Goal: Task Accomplishment & Management: Manage account settings

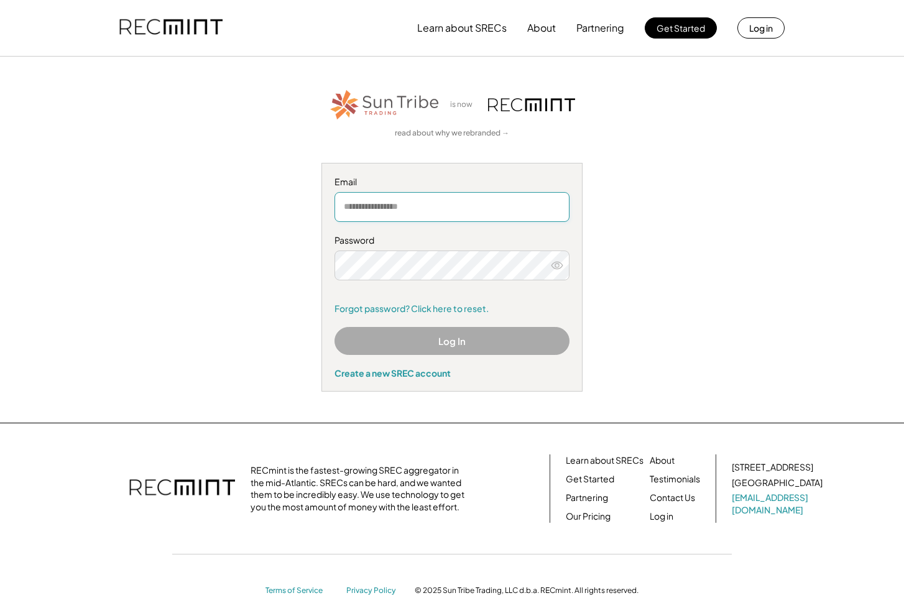
type input "**********"
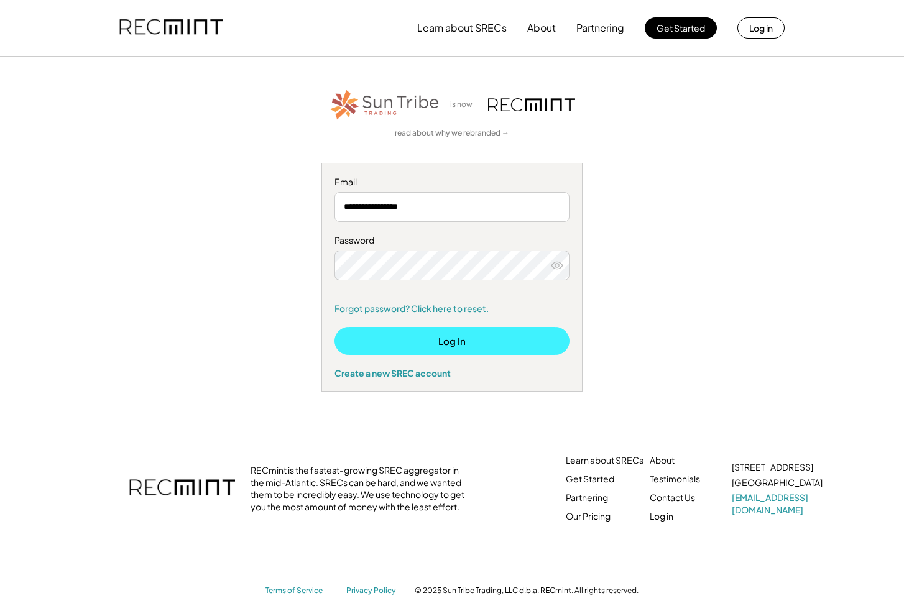
click at [394, 341] on button "Log In" at bounding box center [451, 341] width 235 height 28
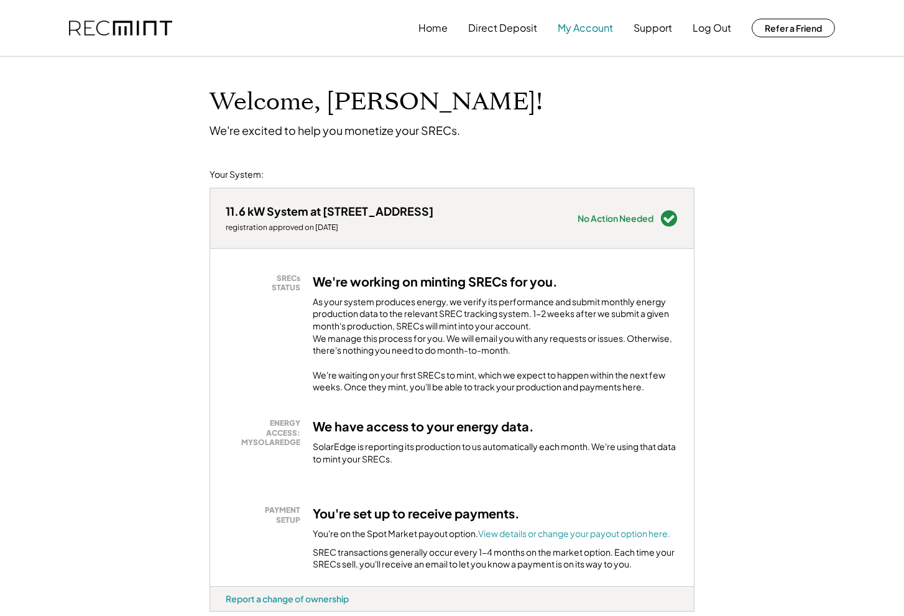
click at [586, 21] on button "My Account" at bounding box center [585, 28] width 55 height 25
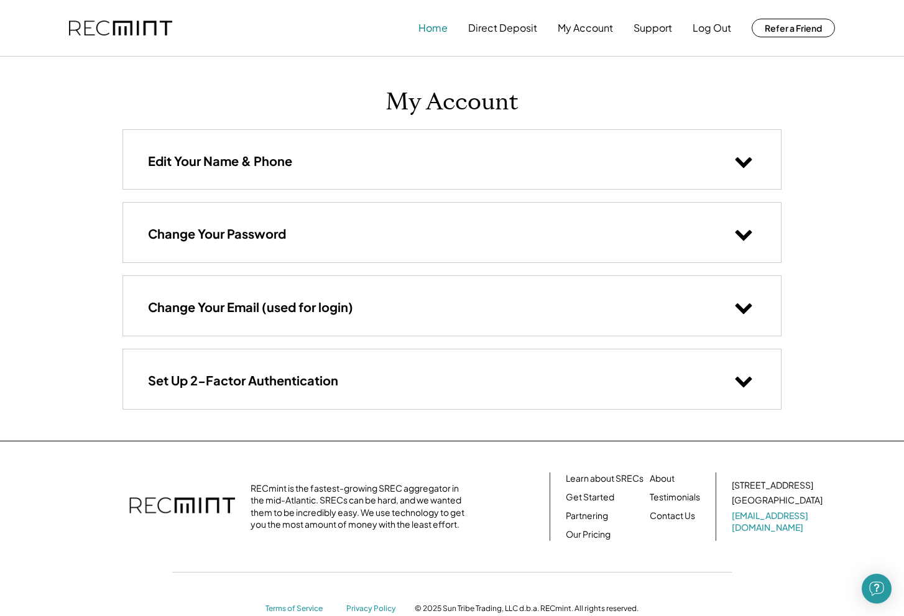
click at [437, 27] on button "Home" at bounding box center [432, 28] width 29 height 25
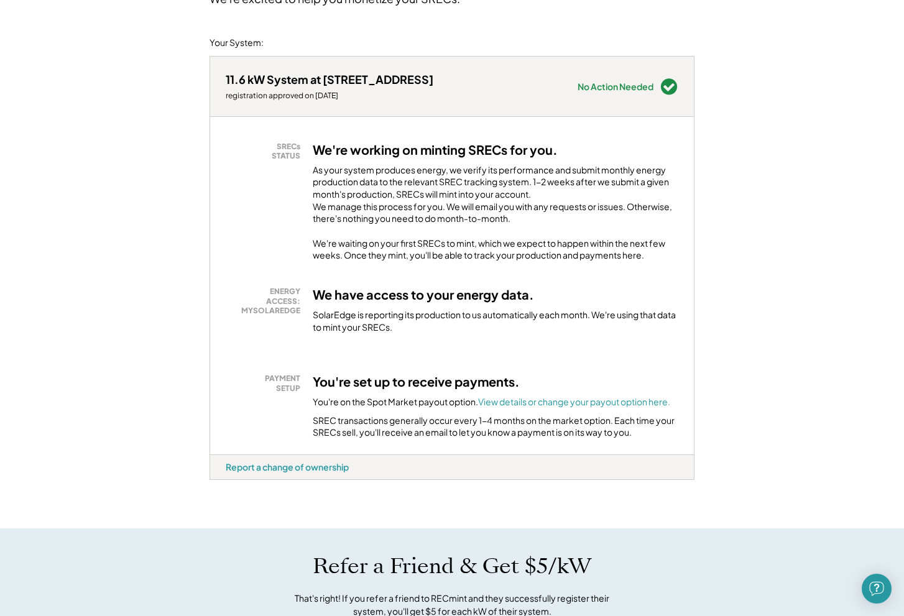
scroll to position [117, 0]
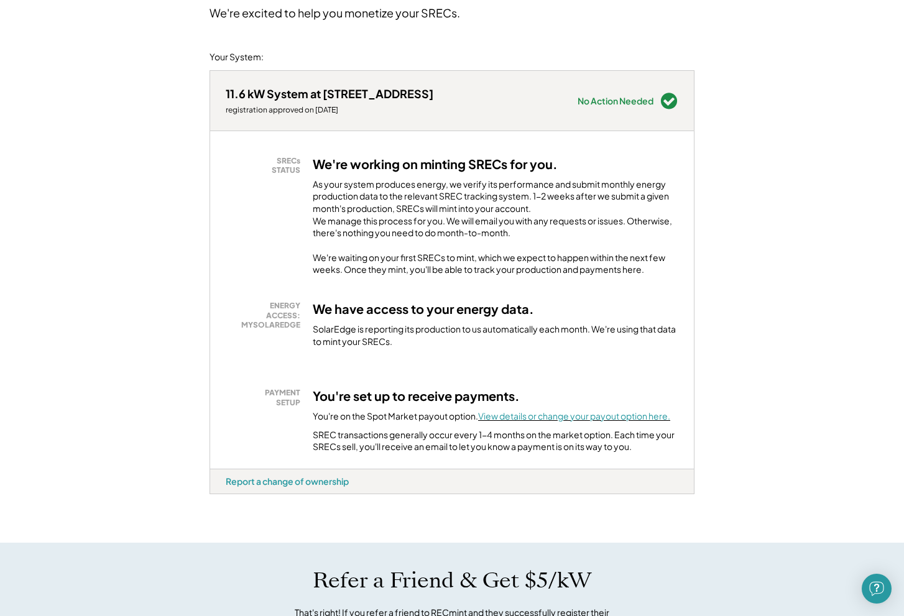
click at [512, 422] on font "View details or change your payout option here." at bounding box center [574, 415] width 192 height 11
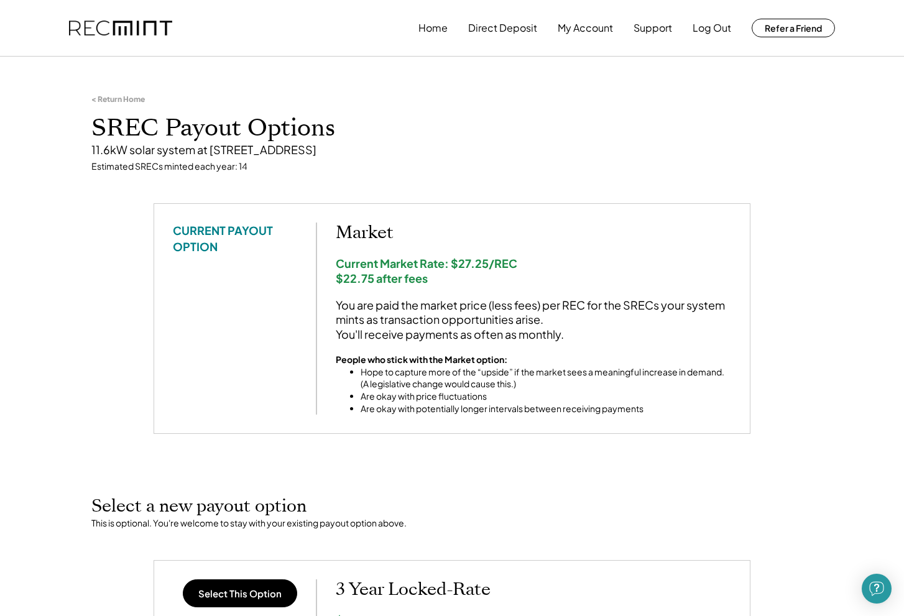
click at [96, 101] on div "< Return Home" at bounding box center [117, 99] width 53 height 10
click at [433, 25] on button "Home" at bounding box center [432, 28] width 29 height 25
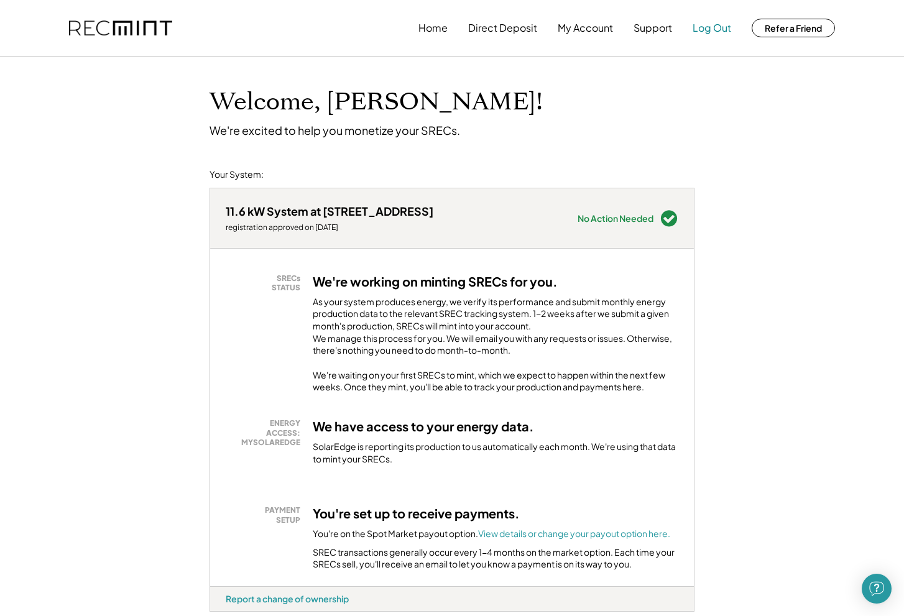
click at [709, 26] on button "Log Out" at bounding box center [712, 28] width 39 height 25
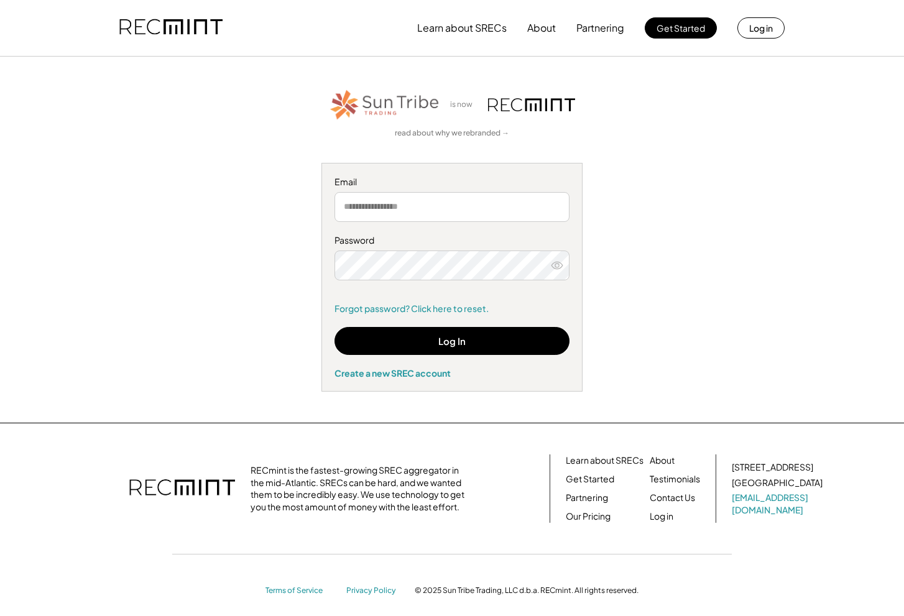
type input "**********"
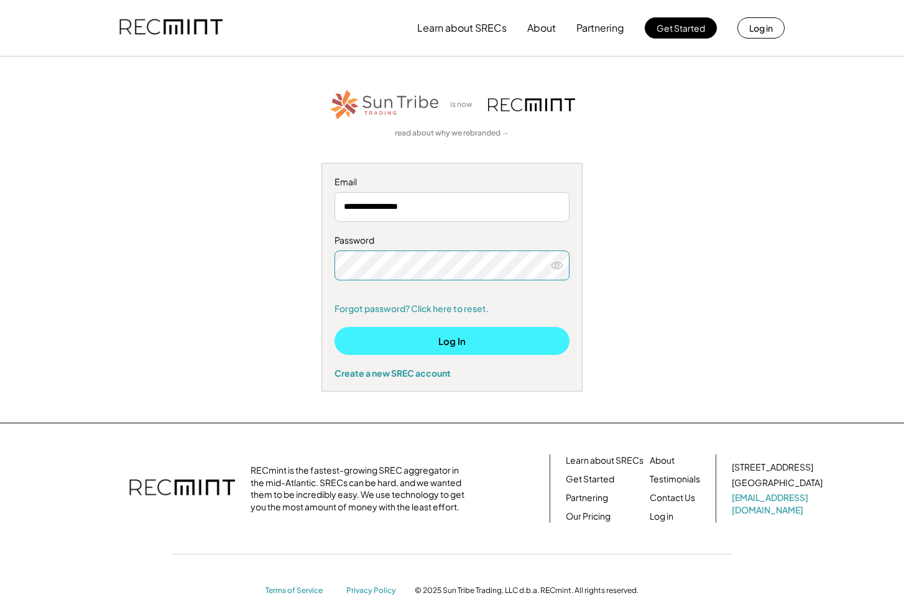
click at [438, 339] on button "Log In" at bounding box center [451, 341] width 235 height 28
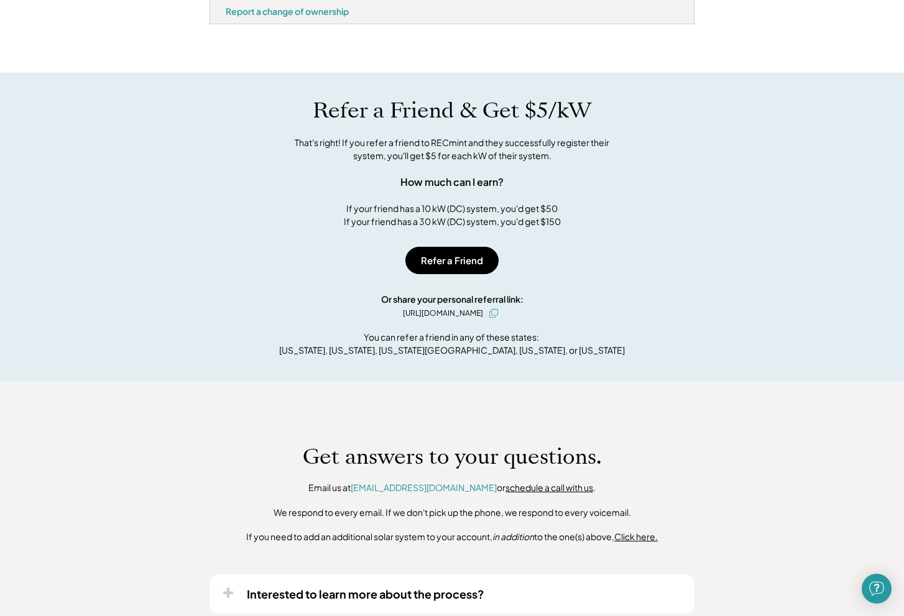
scroll to position [589, 0]
click at [421, 489] on font "[EMAIL_ADDRESS][DOMAIN_NAME]" at bounding box center [424, 486] width 146 height 11
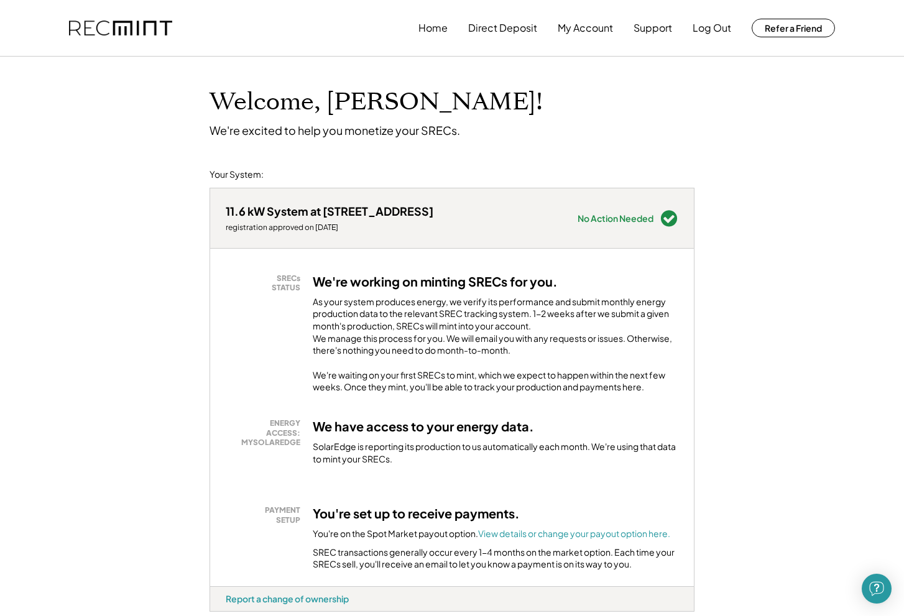
scroll to position [0, 0]
click at [435, 30] on button "Home" at bounding box center [432, 28] width 29 height 25
